Goal: Entertainment & Leisure: Consume media (video, audio)

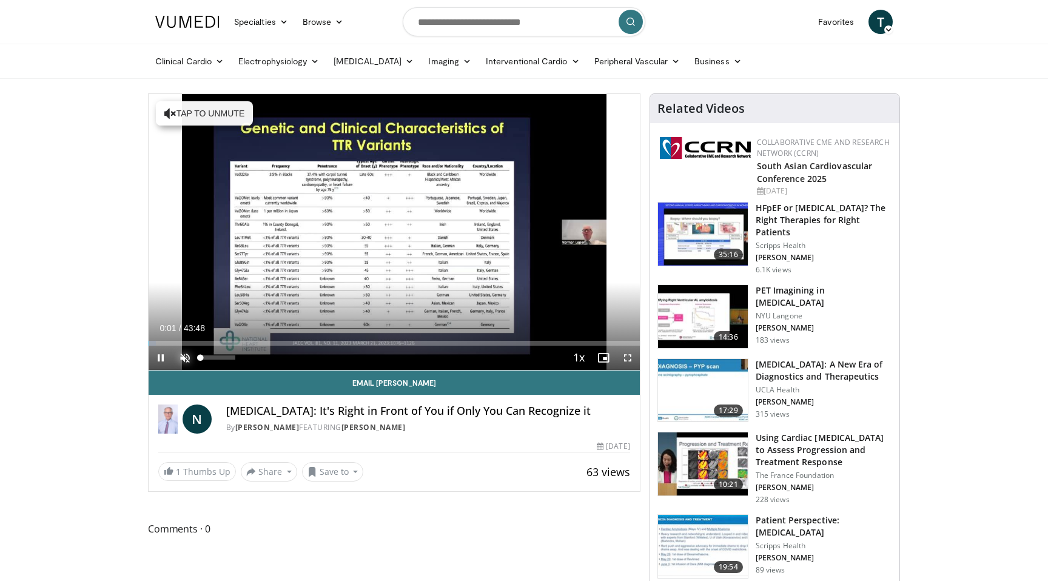
click at [186, 357] on span "Video Player" at bounding box center [185, 358] width 24 height 24
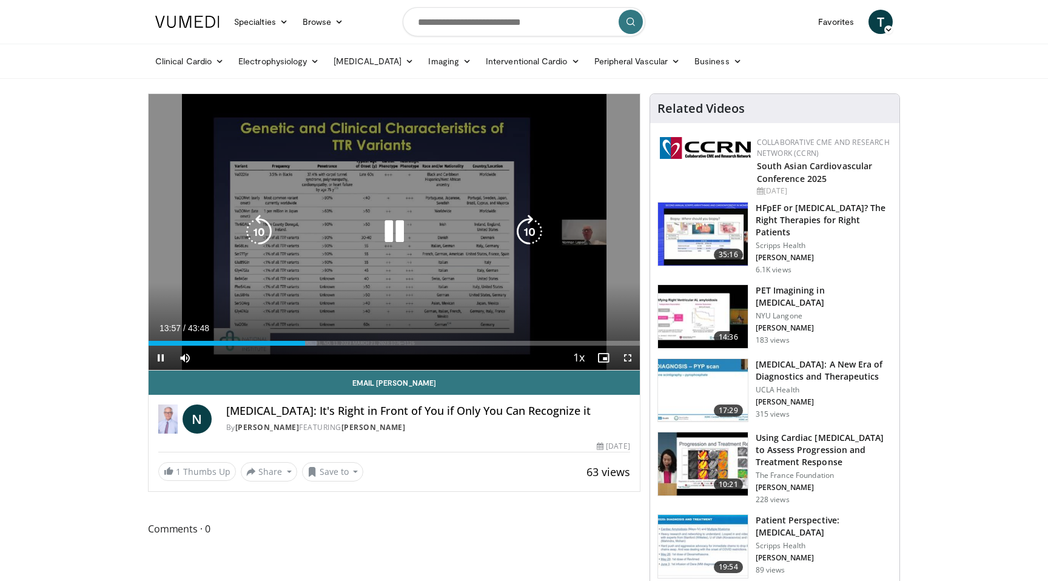
click at [376, 228] on div "Video Player" at bounding box center [394, 232] width 295 height 24
click at [399, 238] on icon "Video Player" at bounding box center [394, 232] width 34 height 34
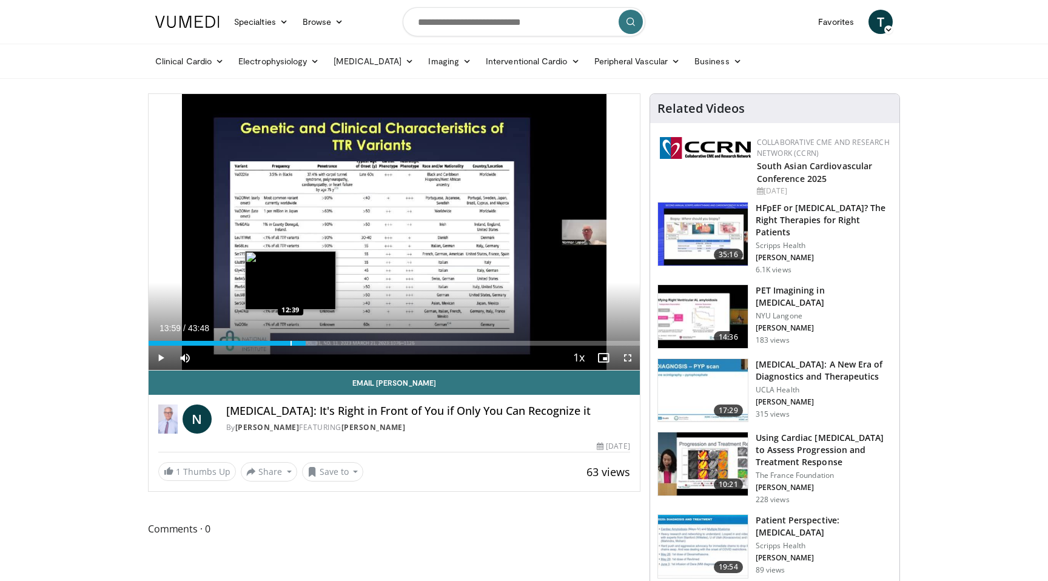
click at [291, 344] on div "Progress Bar" at bounding box center [291, 343] width 1 height 5
click at [159, 356] on span "Video Player" at bounding box center [161, 358] width 24 height 24
